Goal: Information Seeking & Learning: Find specific fact

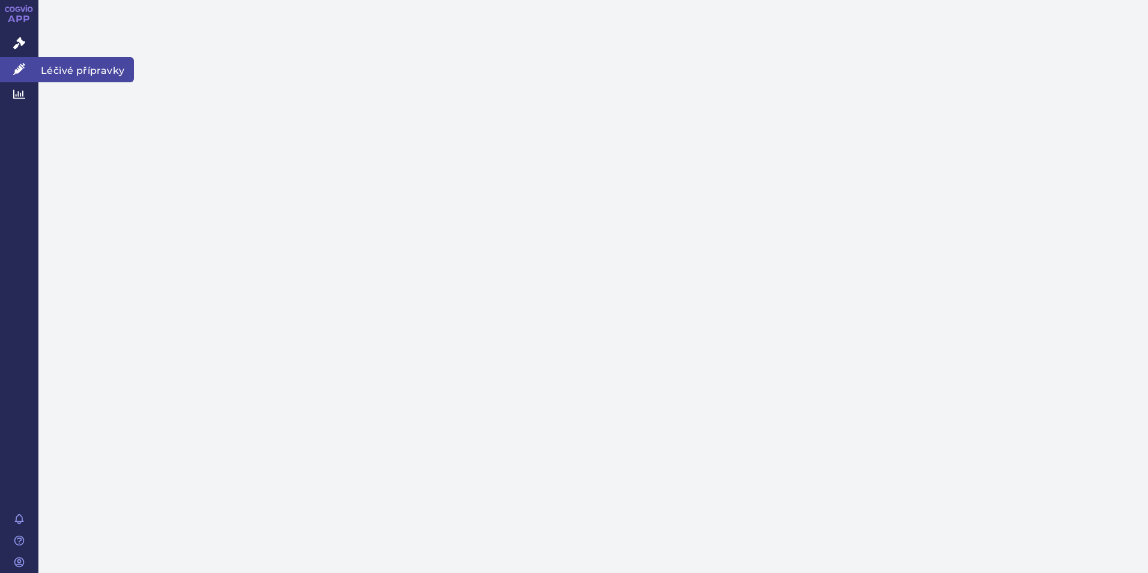
click at [19, 69] on icon at bounding box center [19, 69] width 12 height 12
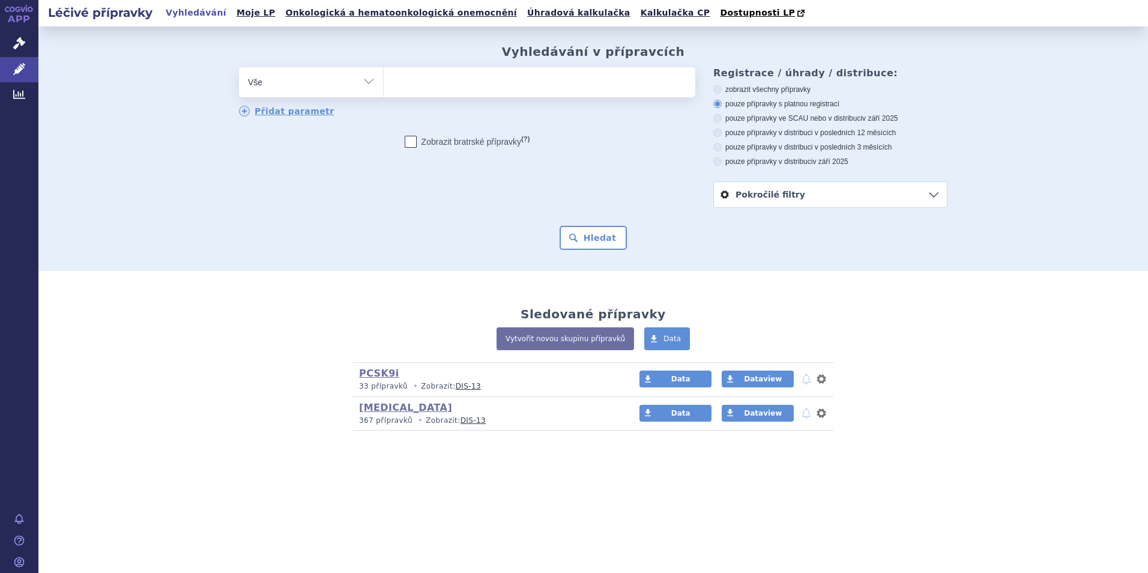
click at [513, 83] on ul at bounding box center [539, 79] width 311 height 25
click at [384, 83] on select at bounding box center [383, 82] width 1 height 30
type input "sy"
type input "synag"
type input "[MEDICAL_DATA]"
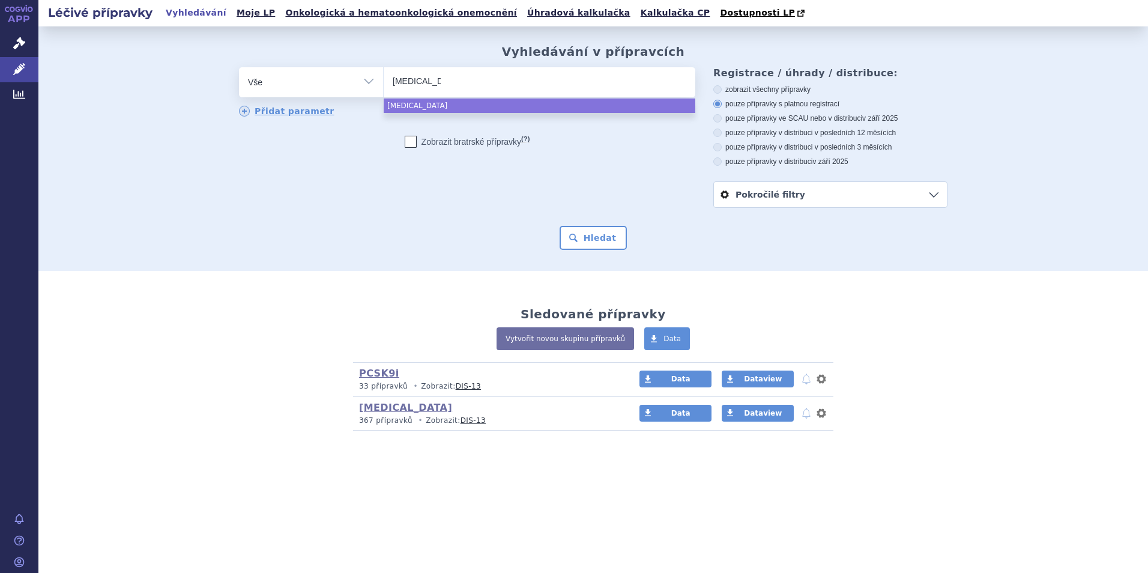
select select "[MEDICAL_DATA]"
type input "be"
type input "bey"
type input "beyfo"
type input "beyfor"
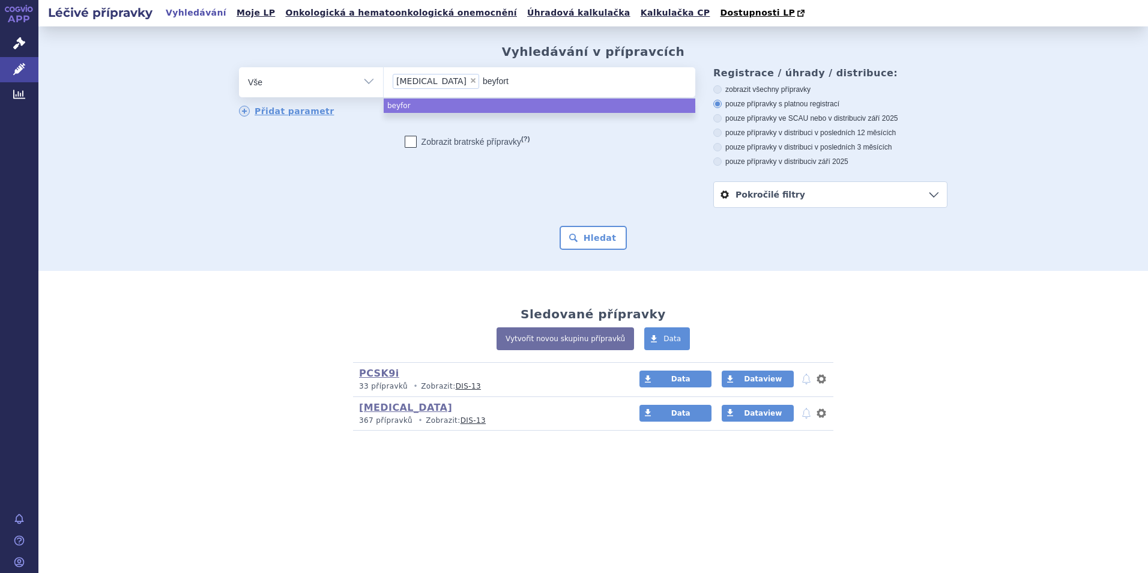
type input "beyfortu"
type input "beyfortus"
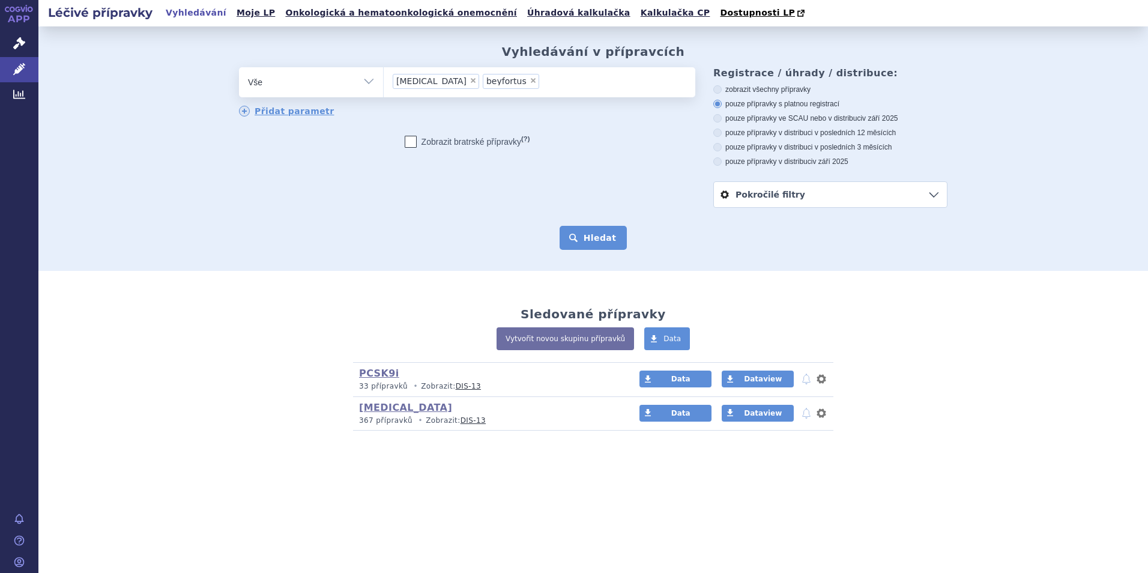
click at [603, 244] on button "Hledat" at bounding box center [593, 238] width 68 height 24
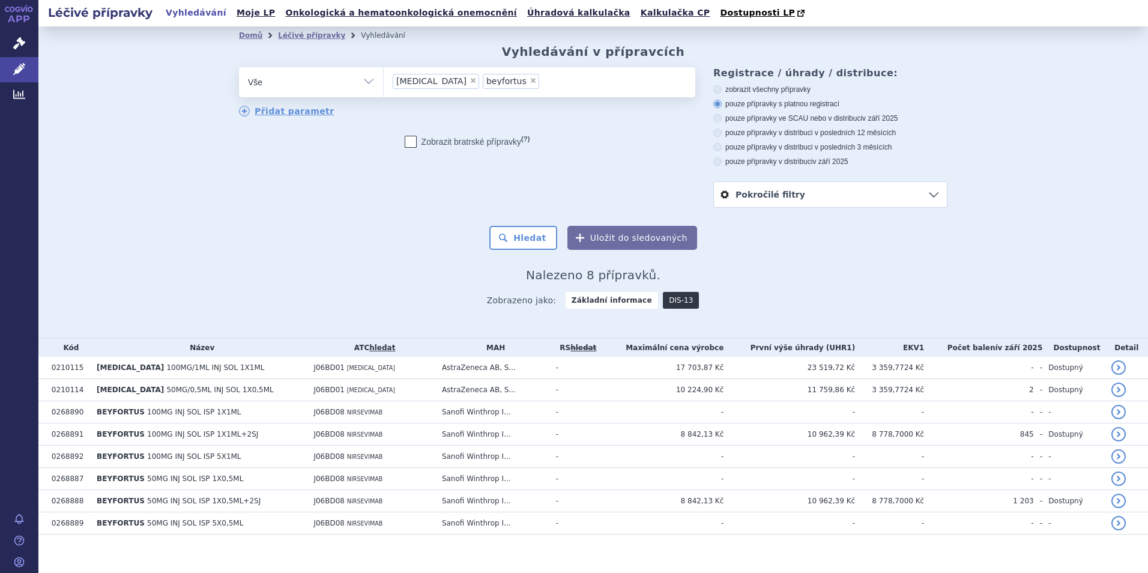
click at [663, 299] on link "DIS-13" at bounding box center [681, 300] width 36 height 17
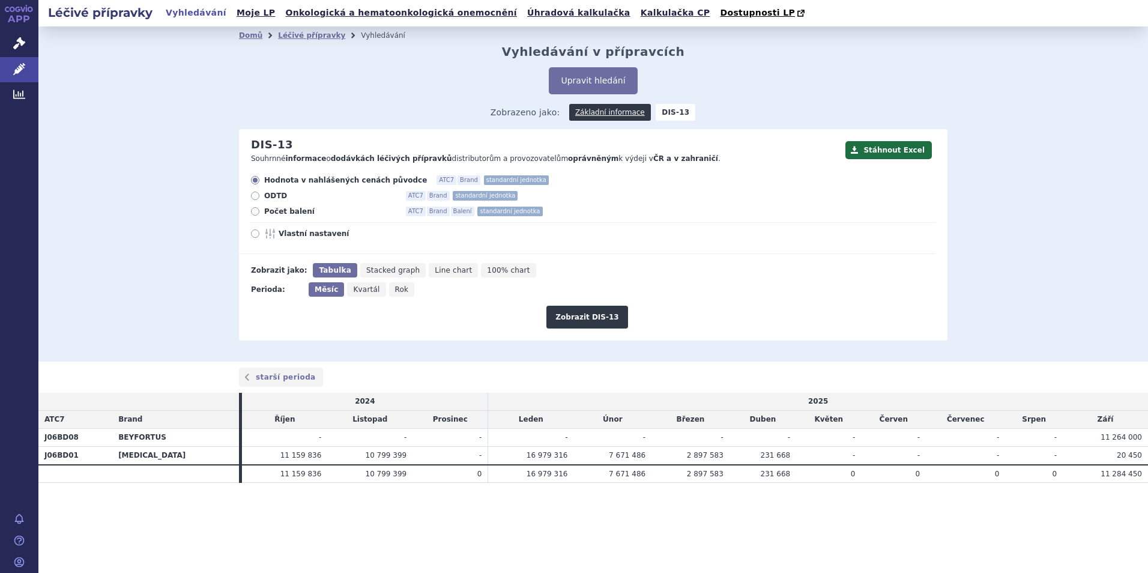
click at [275, 193] on span "ODTD" at bounding box center [330, 196] width 132 height 10
click at [260, 193] on input "ODTD ATC7 Brand standardní jednotka" at bounding box center [256, 197] width 8 height 8
radio input "true"
click at [576, 318] on button "Zobrazit DIS-13" at bounding box center [586, 316] width 81 height 23
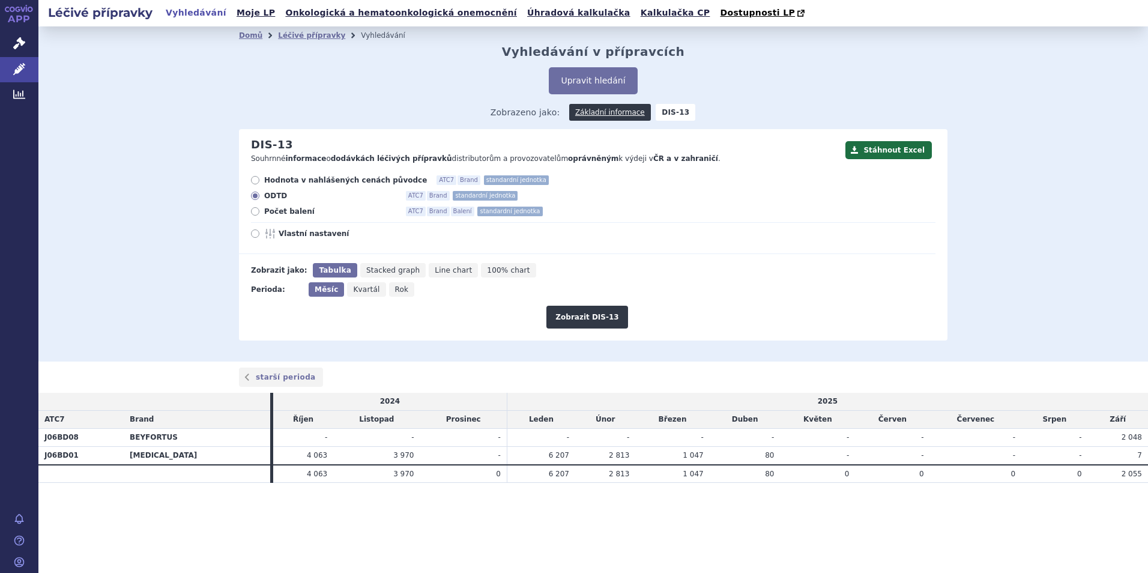
click at [705, 511] on section "Domů Léčivé přípravky Vyhledávání Vyhledávání v přípravcích Upravit hledání ods…" at bounding box center [592, 278] width 1109 height 504
click at [302, 173] on div "Stáhnout Excel DIS-13 Souhrnné informace o dodávkách léčivých přípravků distrib…" at bounding box center [593, 234] width 708 height 211
click at [307, 181] on span "Hodnota v nahlášených cenách původce" at bounding box center [345, 180] width 163 height 10
click at [260, 181] on input "Hodnota v nahlášených cenách původce ATC7 Brand standardní jednotka" at bounding box center [256, 182] width 8 height 8
radio input "true"
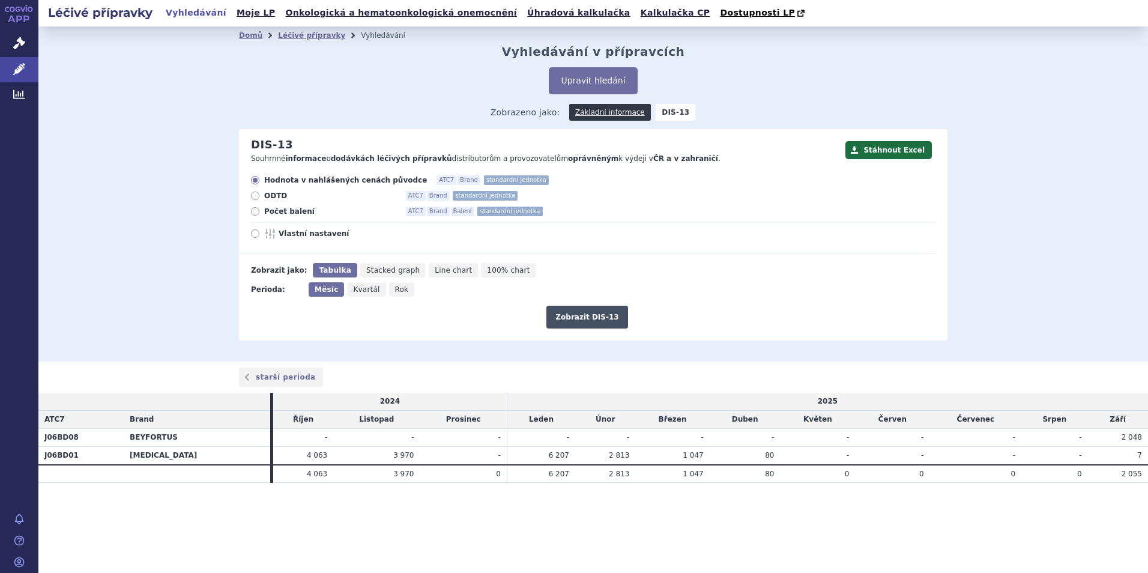
click at [603, 314] on button "Zobrazit DIS-13" at bounding box center [586, 316] width 81 height 23
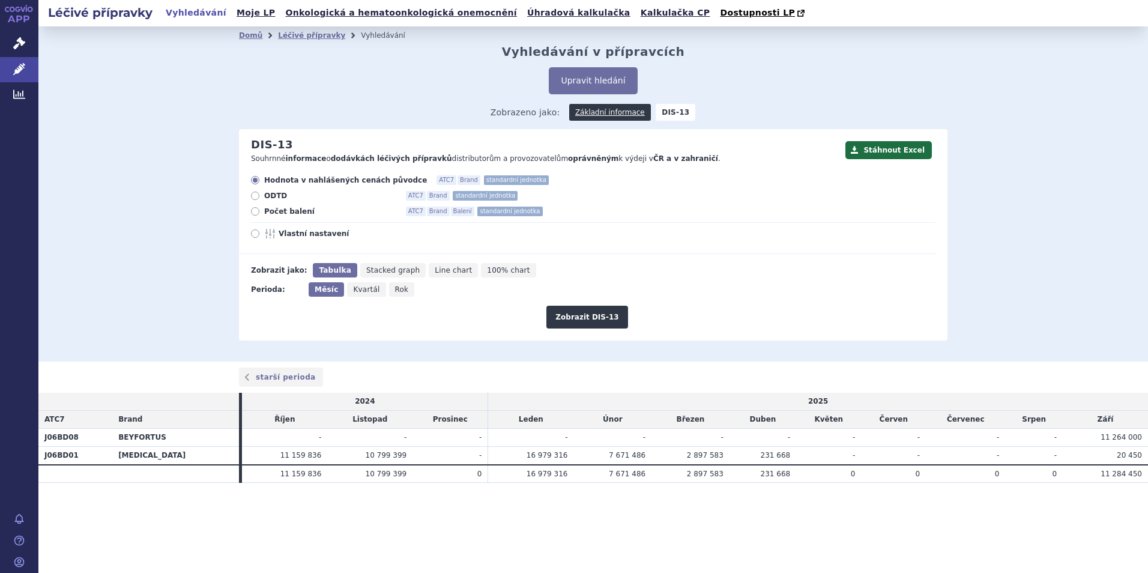
click at [266, 522] on section "Domů Léčivé přípravky Vyhledávání Vyhledávání v přípravcích Upravit hledání ods…" at bounding box center [592, 278] width 1109 height 504
